Goal: Task Accomplishment & Management: Use online tool/utility

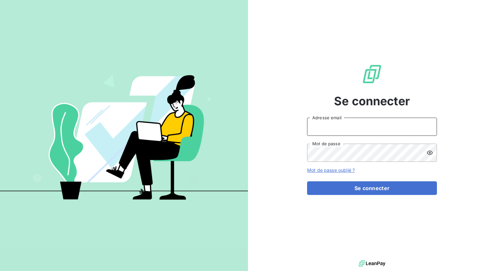
click at [352, 135] on input "Adresse email" at bounding box center [372, 126] width 130 height 18
type input "[EMAIL_ADDRESS][DOMAIN_NAME]"
click at [427, 152] on icon at bounding box center [429, 152] width 6 height 6
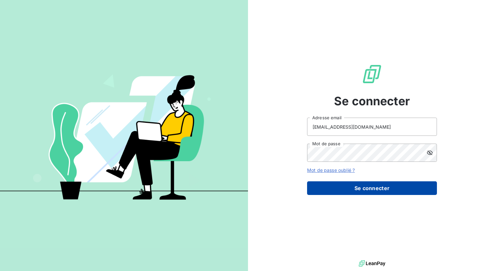
click at [389, 187] on button "Se connecter" at bounding box center [372, 188] width 130 height 14
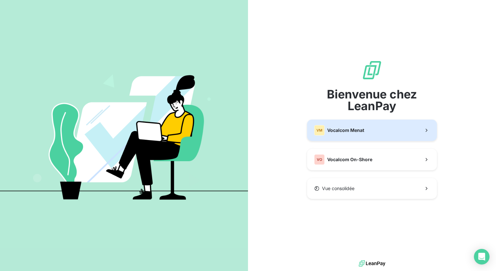
click at [371, 137] on button "VM Vocalcom Menat" at bounding box center [372, 129] width 130 height 21
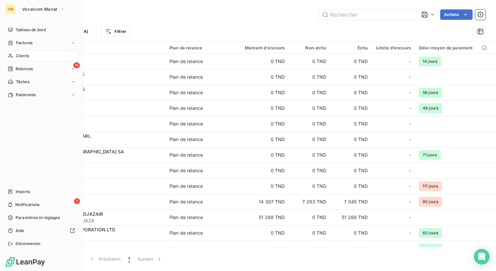
click at [18, 68] on span "Relances" at bounding box center [24, 69] width 17 height 6
click at [25, 81] on span "À effectuer" at bounding box center [26, 82] width 21 height 6
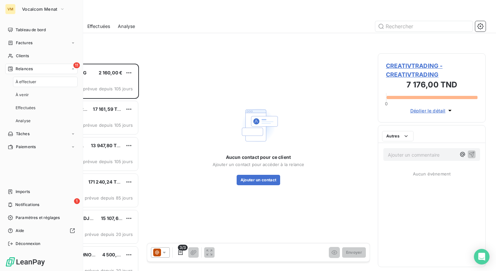
scroll to position [202, 103]
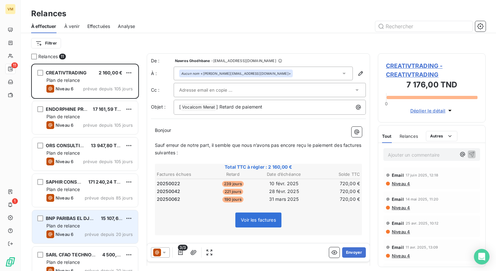
click at [110, 224] on div "Plan de relance" at bounding box center [89, 225] width 86 height 6
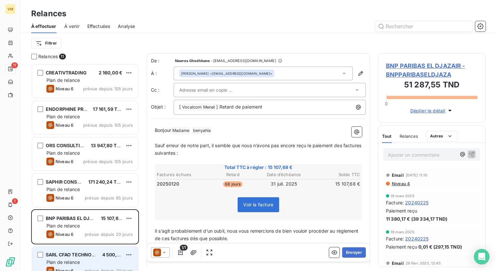
click at [101, 263] on div "Plan de relance" at bounding box center [89, 262] width 86 height 6
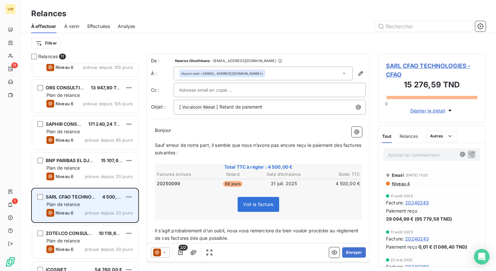
scroll to position [65, 0]
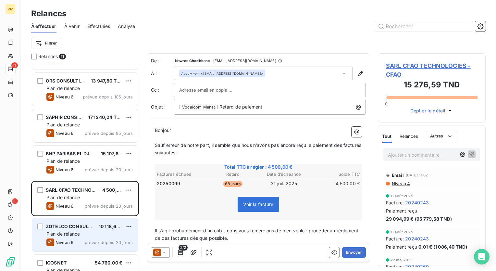
click at [97, 239] on span "prévue depuis 20 jours" at bounding box center [109, 241] width 48 height 5
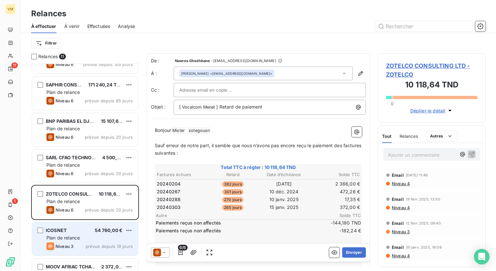
scroll to position [97, 0]
click at [86, 243] on div "Niveau 3 prévue depuis 19 jours" at bounding box center [89, 246] width 86 height 8
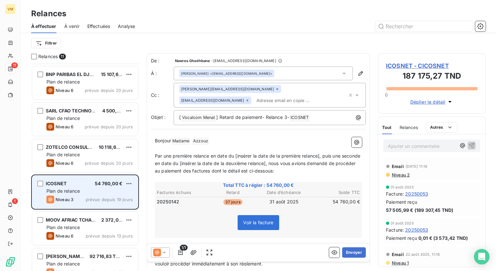
scroll to position [162, 0]
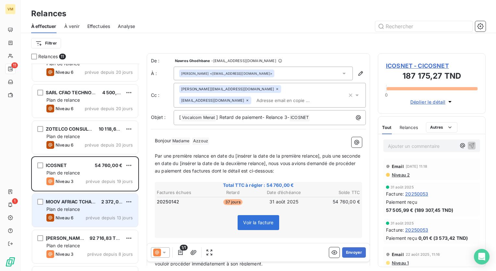
click at [74, 203] on span "MOOV AFRIAC TCHAD S.A" at bounding box center [75, 202] width 58 height 6
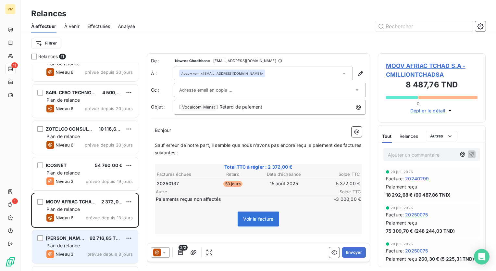
click at [66, 242] on div "Plan de relance" at bounding box center [89, 245] width 86 height 6
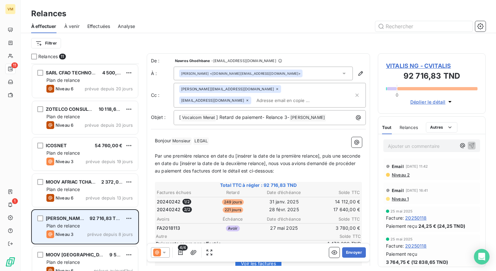
scroll to position [193, 0]
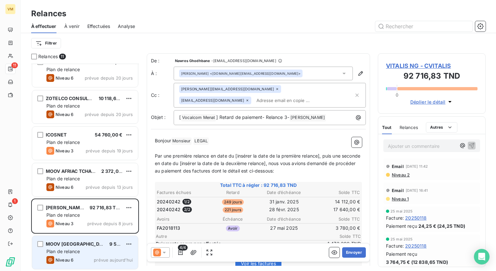
click at [62, 245] on span "MOOV [GEOGRAPHIC_DATA] [GEOGRAPHIC_DATA]" at bounding box center [102, 244] width 113 height 6
